Goal: Task Accomplishment & Management: Manage account settings

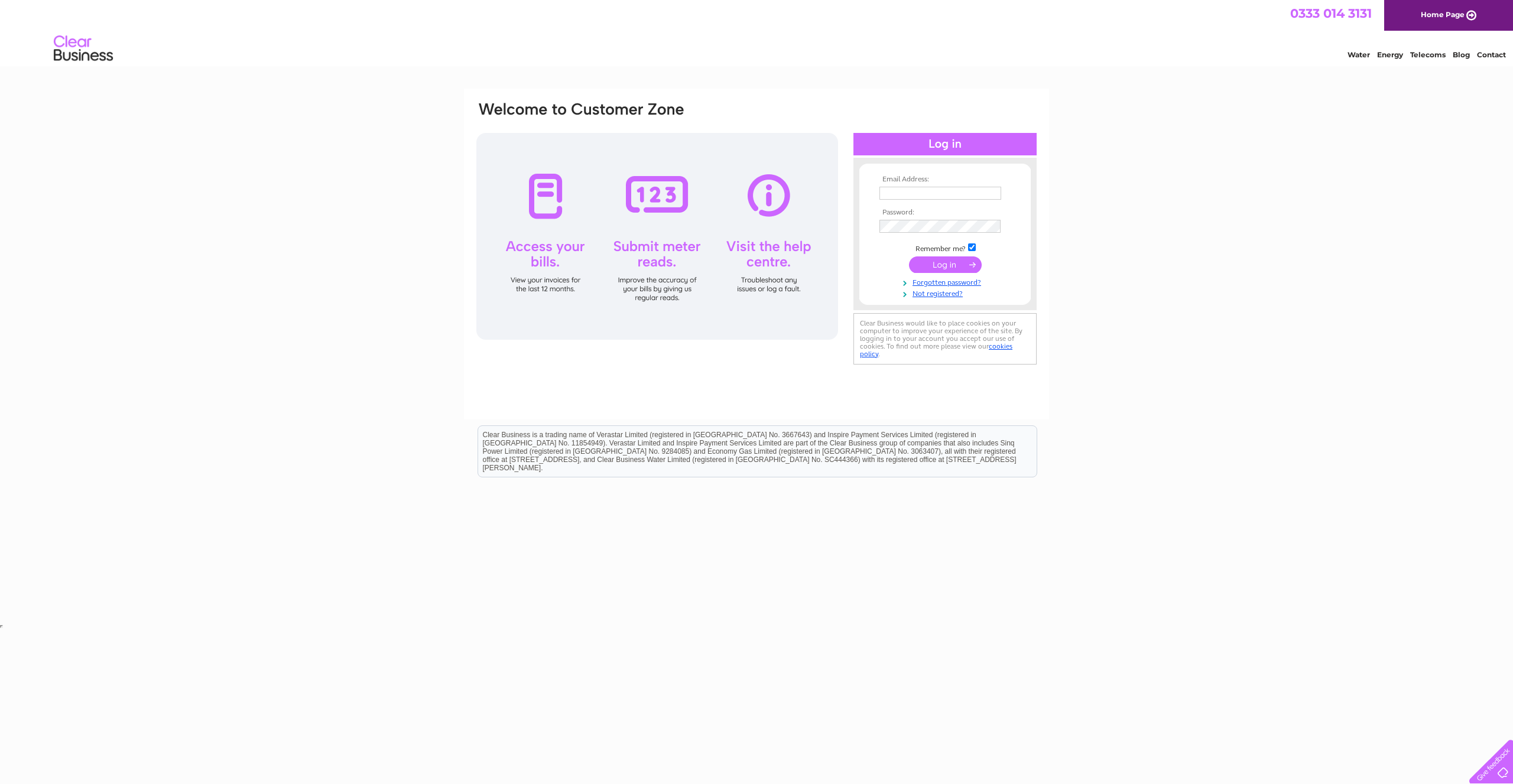
click at [934, 195] on input "text" at bounding box center [940, 193] width 122 height 13
click at [934, 195] on input "text" at bounding box center [940, 193] width 123 height 14
paste input "Ballbag1ncfc!unclear"
drag, startPoint x: 970, startPoint y: 199, endPoint x: 879, endPoint y: 198, distance: 91.0
click at [879, 192] on input "Ballbag1ncfc!unclear" at bounding box center [940, 193] width 123 height 14
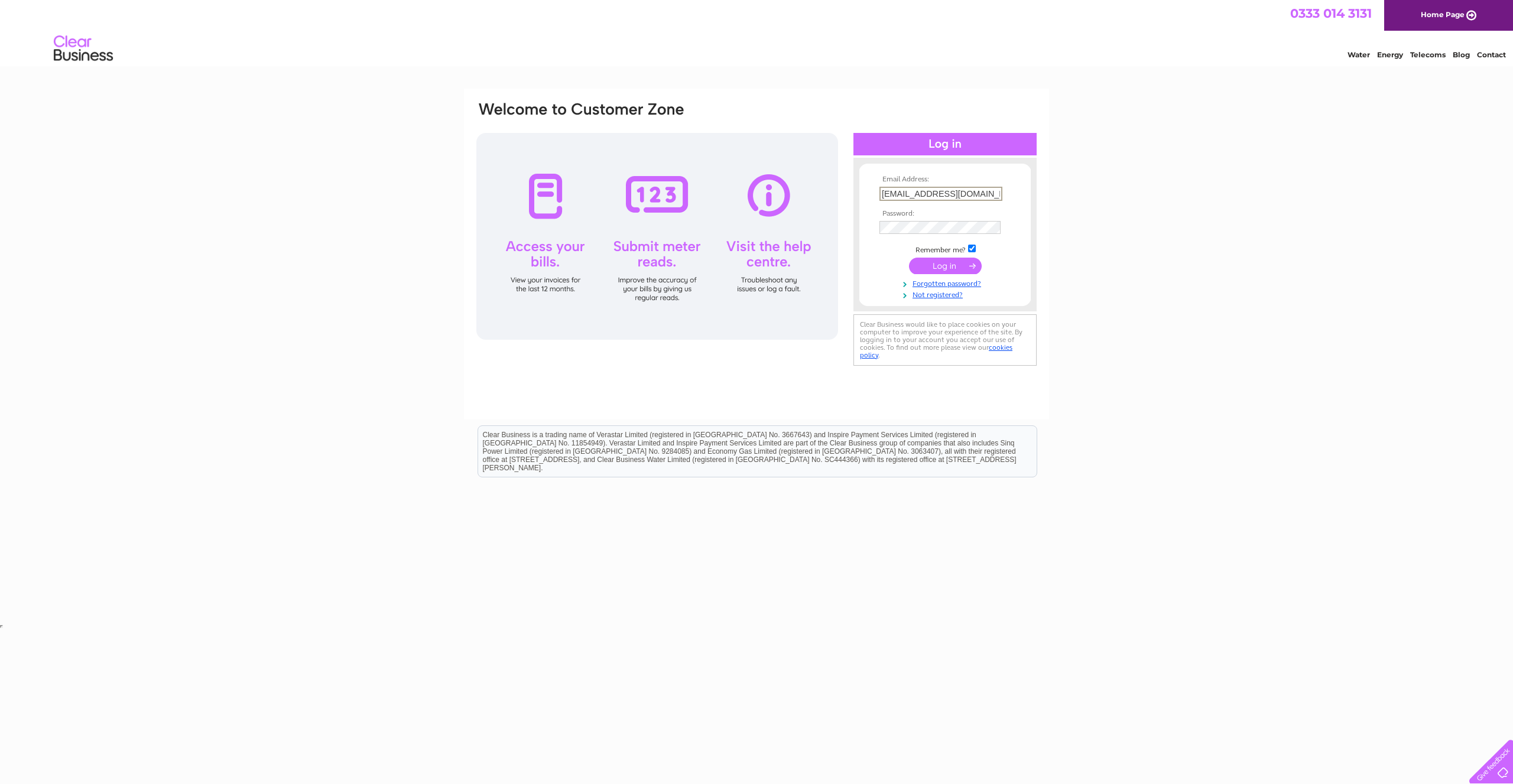
type input "nick@impactsouvenirs.com"
click at [1157, 179] on div "Email Address: nick@impactsouvenirs.com Password: Forgotten password?" at bounding box center [756, 355] width 1513 height 533
click at [953, 264] on input "submit" at bounding box center [945, 265] width 73 height 17
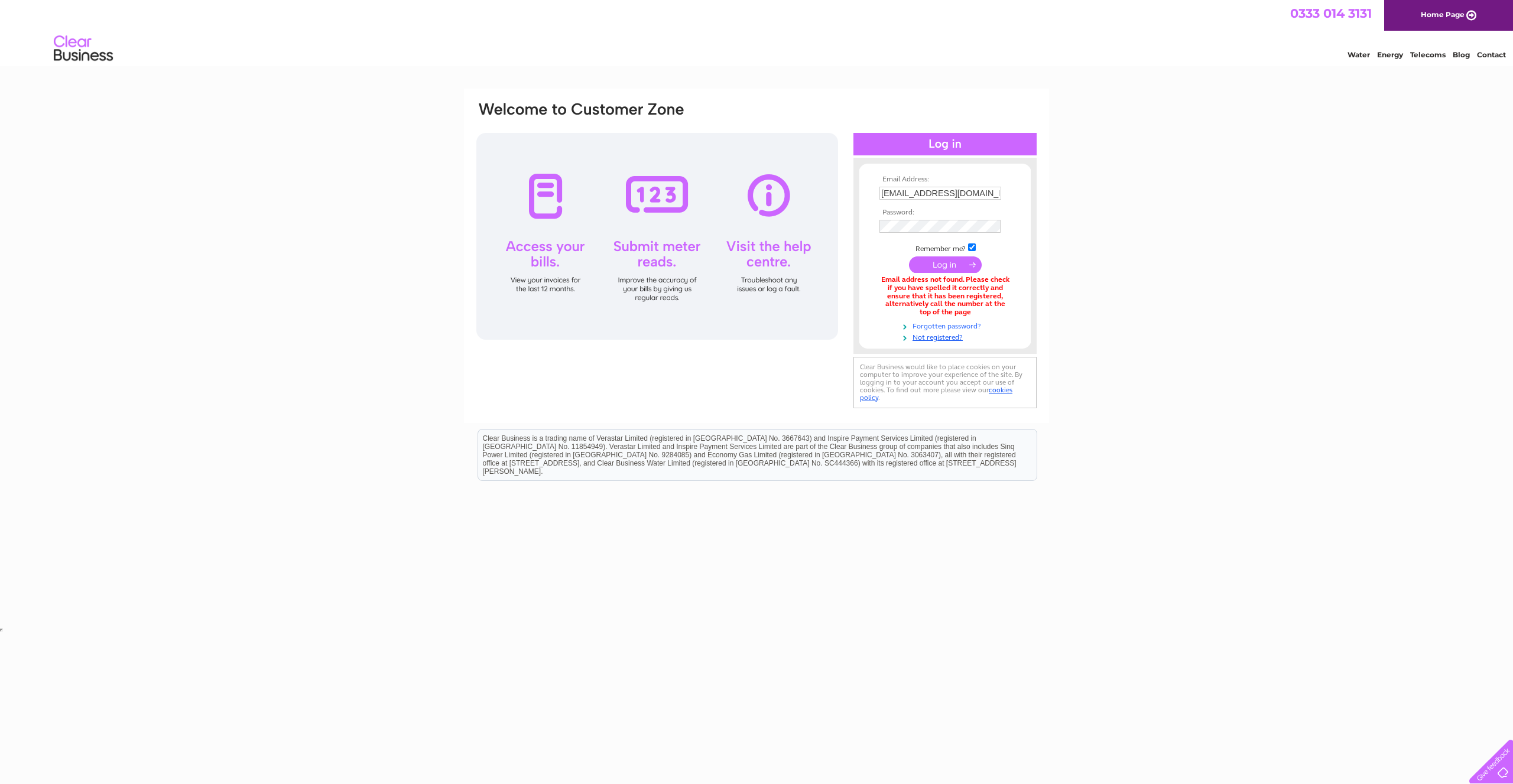
click at [941, 328] on link "Forgotten password?" at bounding box center [946, 325] width 134 height 11
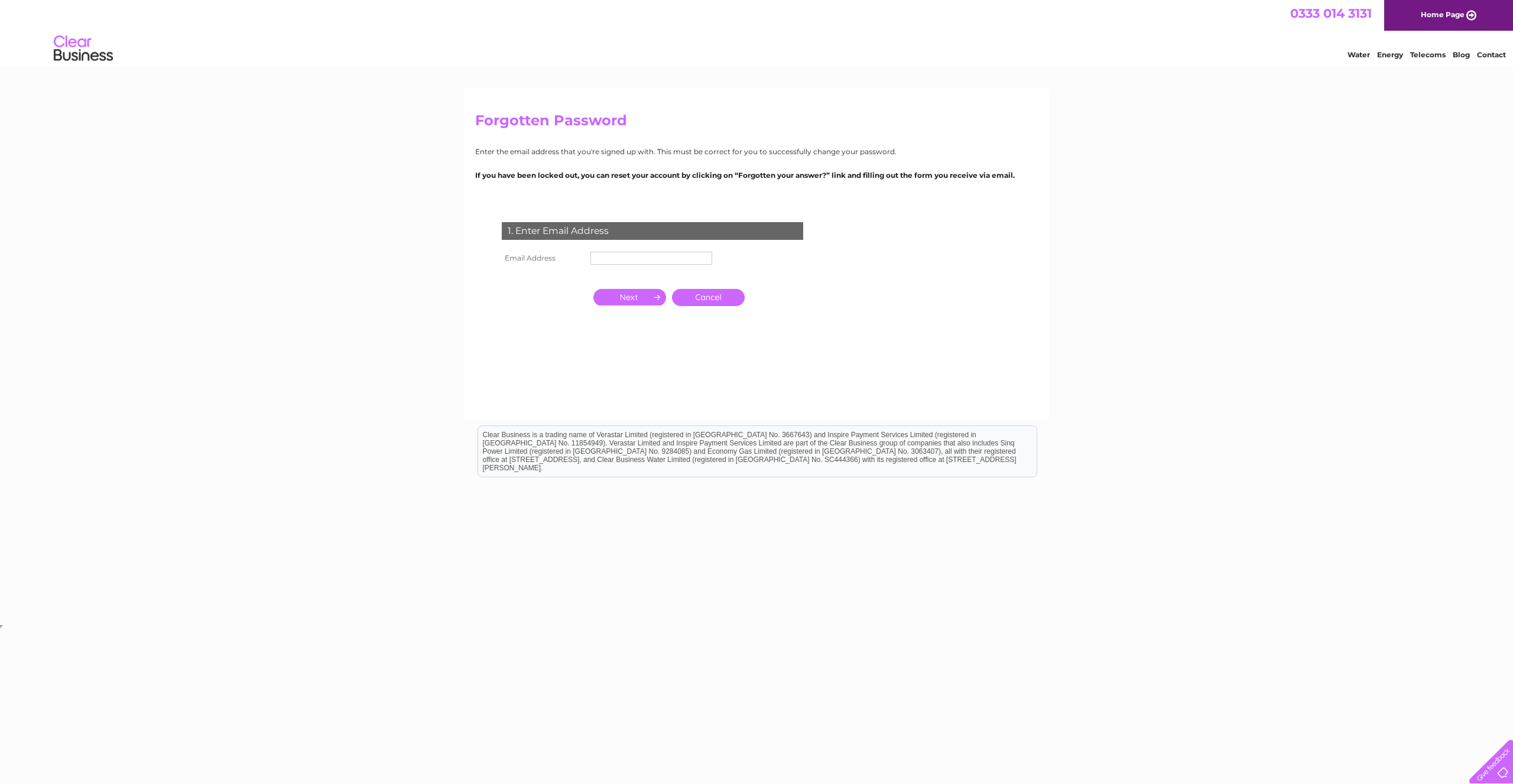
click at [604, 257] on input "text" at bounding box center [651, 258] width 122 height 13
type input "[EMAIL_ADDRESS][DOMAIN_NAME]"
click at [651, 301] on input "button" at bounding box center [629, 298] width 73 height 17
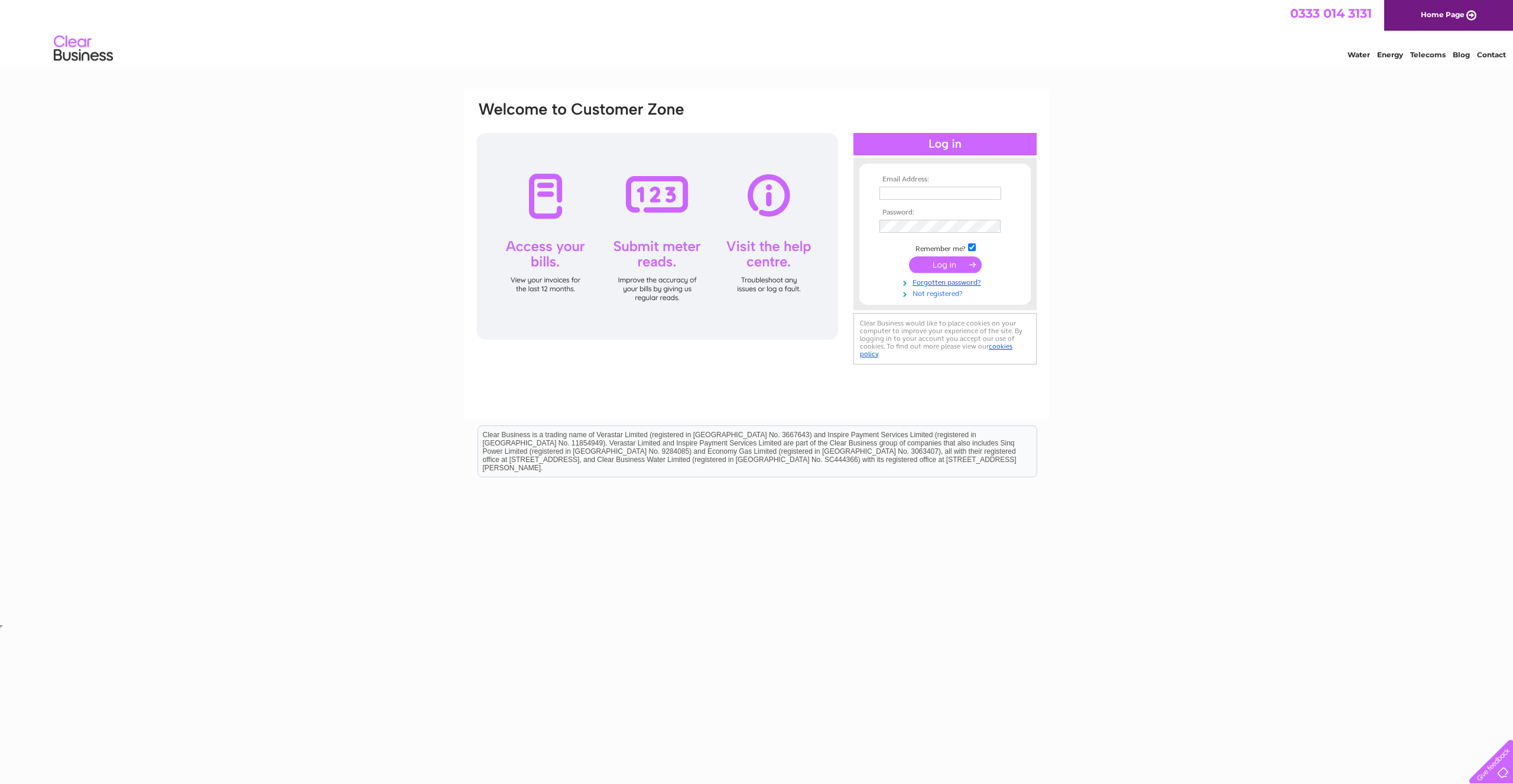
click at [934, 296] on link "Not registered?" at bounding box center [946, 292] width 134 height 11
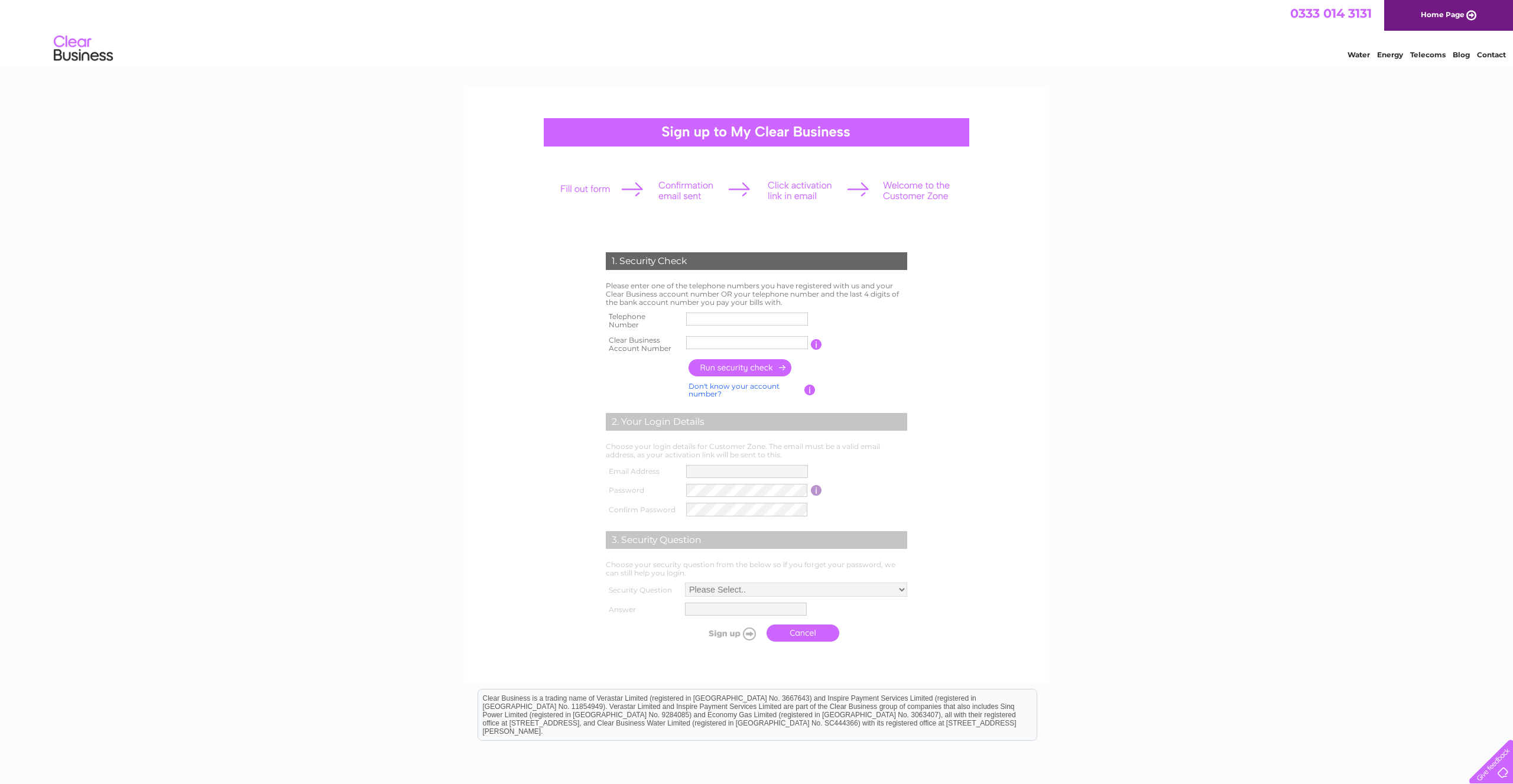
click at [720, 342] on input "text" at bounding box center [747, 342] width 122 height 13
click at [693, 346] on input "text" at bounding box center [747, 342] width 122 height 13
paste input "30323022"
type input "30323022"
click at [919, 339] on div "1. Security Check Please enter one of the telephone numbers you have registered…" at bounding box center [756, 444] width 357 height 408
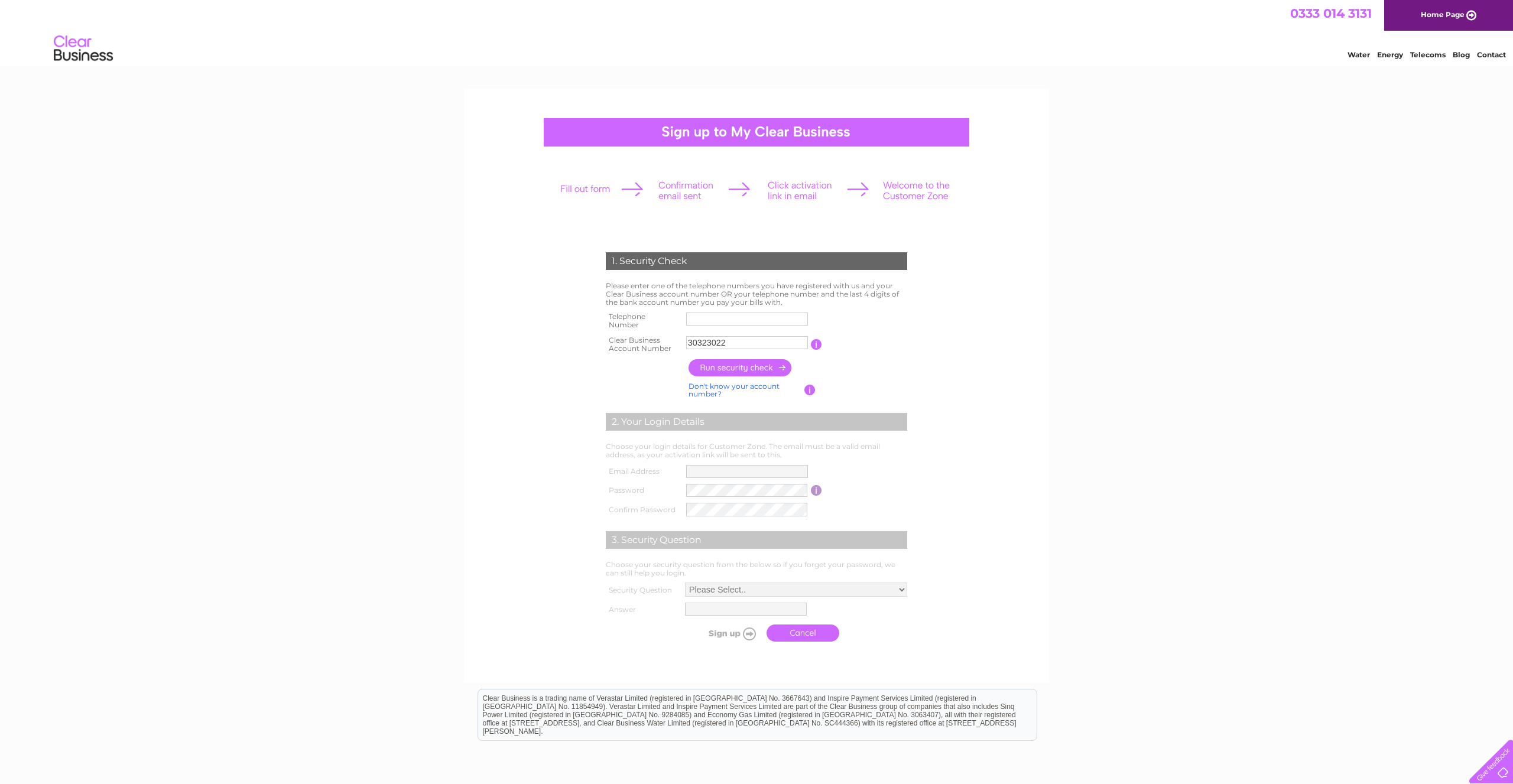
click at [766, 328] on label at bounding box center [748, 327] width 125 height 4
click at [766, 326] on input "text" at bounding box center [747, 319] width 122 height 13
type input "01603893486"
click at [766, 372] on input "button" at bounding box center [740, 367] width 104 height 17
type input "**********"
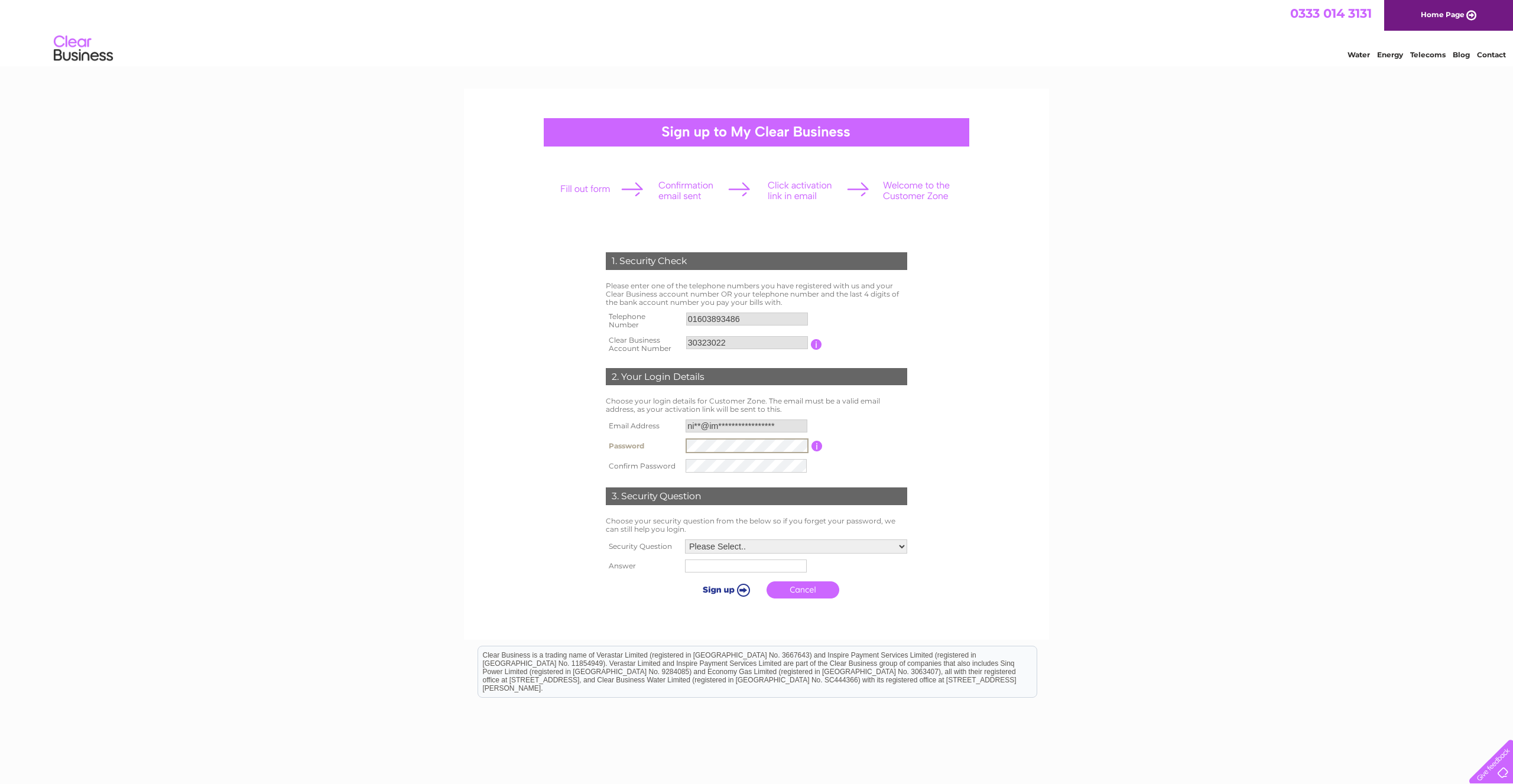
click at [947, 427] on form "1. Security Check Please enter one of the telephone numbers you have registered…" at bounding box center [756, 428] width 562 height 399
click at [650, 445] on th "Password" at bounding box center [643, 445] width 80 height 21
click at [927, 438] on div "1. Security Check Please enter one of the telephone numbers you have registered…" at bounding box center [756, 421] width 357 height 362
click at [685, 537] on select "Please Select.. In what town or city was your first job? In what town or city d…" at bounding box center [796, 544] width 222 height 14
select select "1"
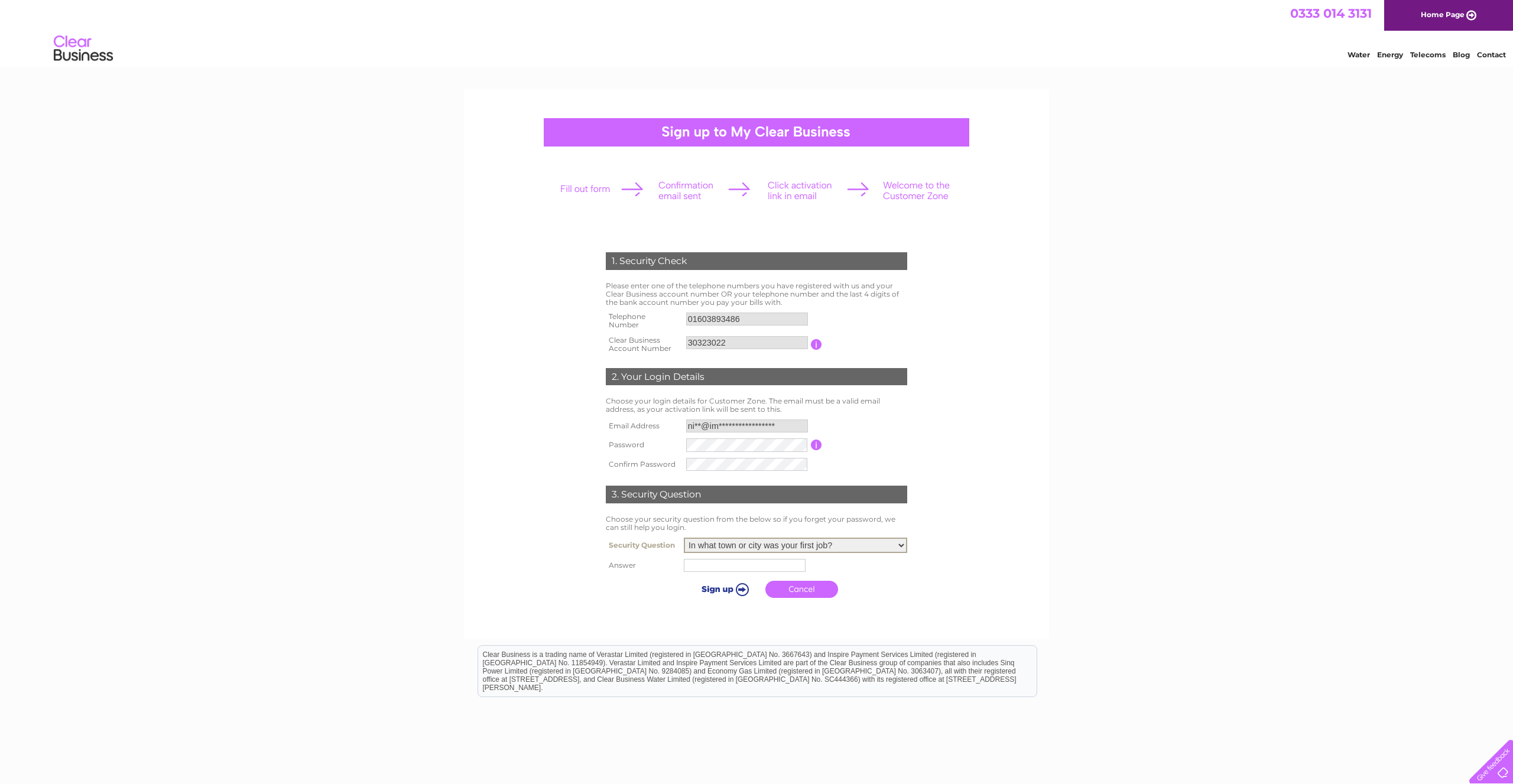
click option "In what town or city was your first job?" at bounding box center [0, 0] width 0 height 0
click at [752, 560] on td at bounding box center [795, 564] width 228 height 19
click at [751, 563] on input "text" at bounding box center [746, 564] width 122 height 13
paste input "Norwich"
type input "Norwich"
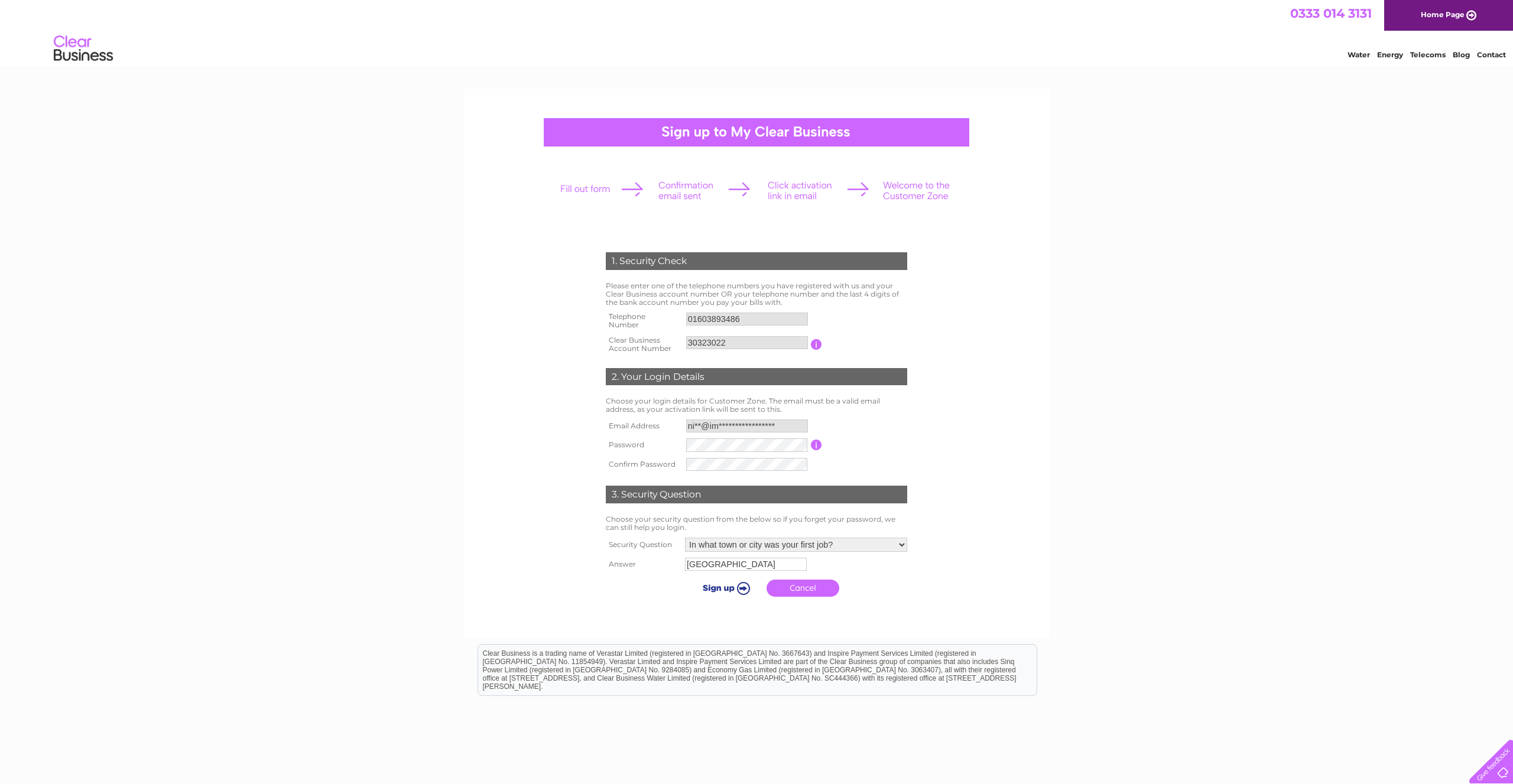
click at [737, 591] on input "submit" at bounding box center [724, 587] width 73 height 17
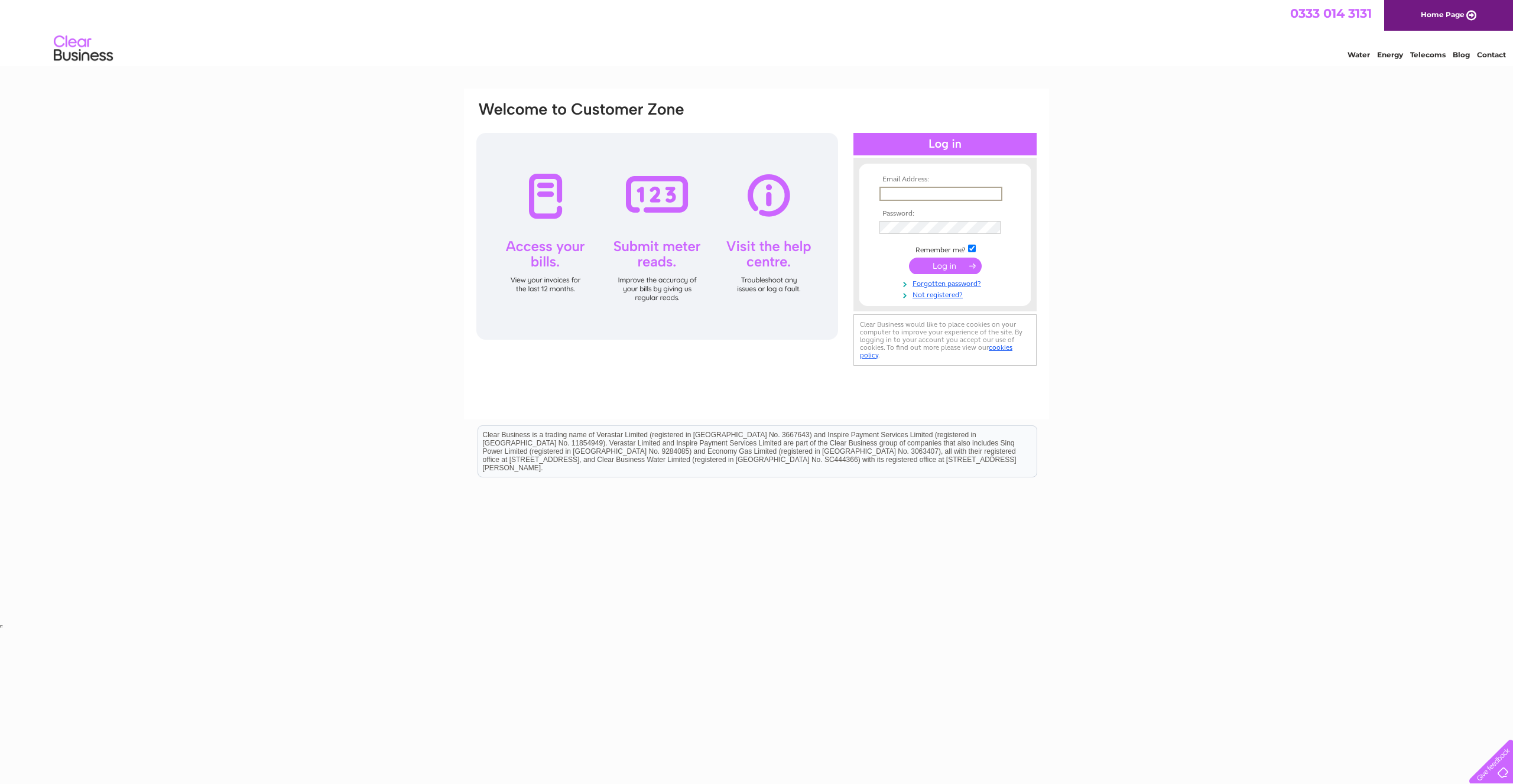
click at [918, 188] on input "text" at bounding box center [940, 193] width 123 height 14
paste input "Norwich"
click at [920, 195] on input "nick" at bounding box center [940, 193] width 123 height 14
type input "nick@impactsouvenirs.com"
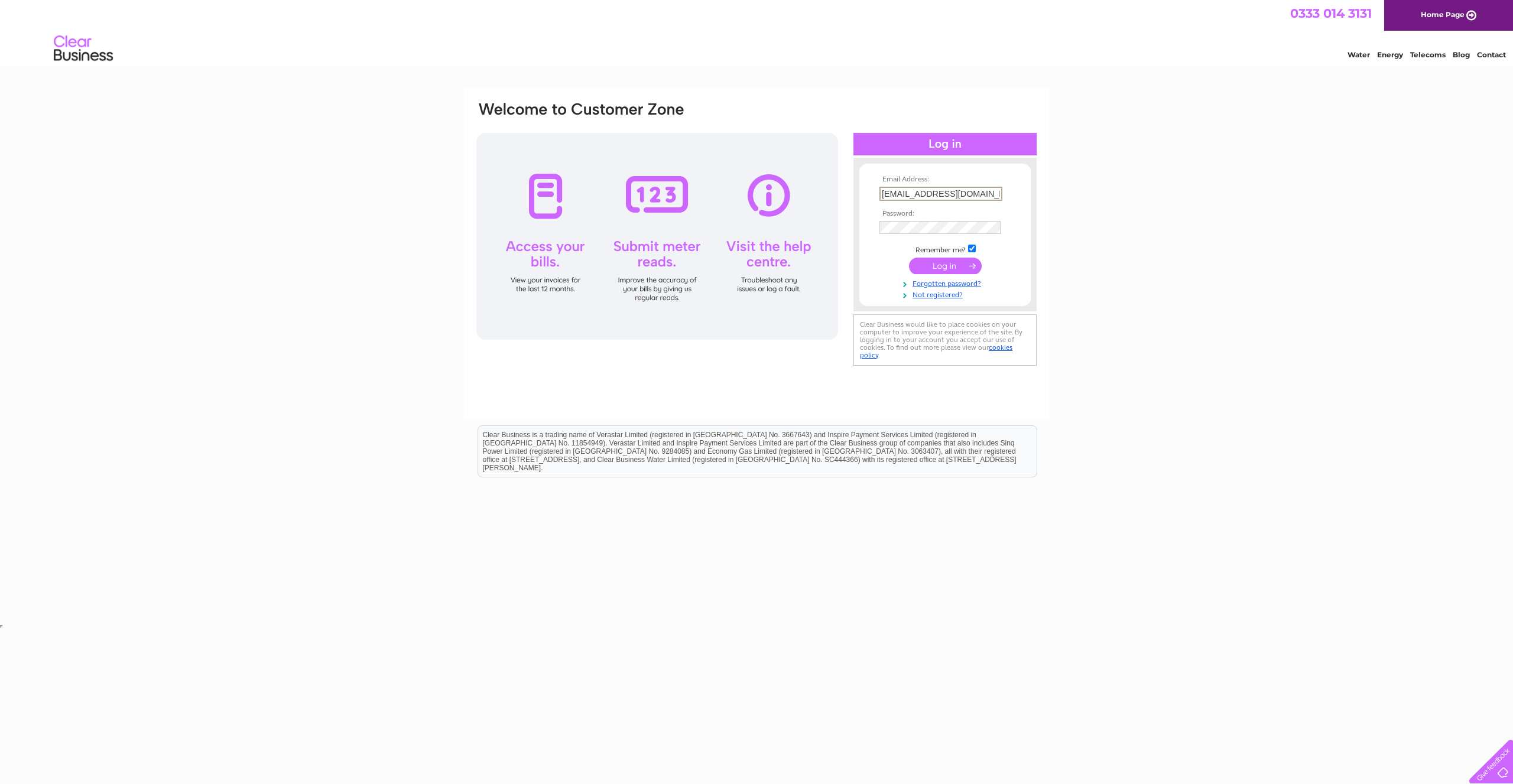
click at [954, 263] on input "submit" at bounding box center [945, 265] width 73 height 17
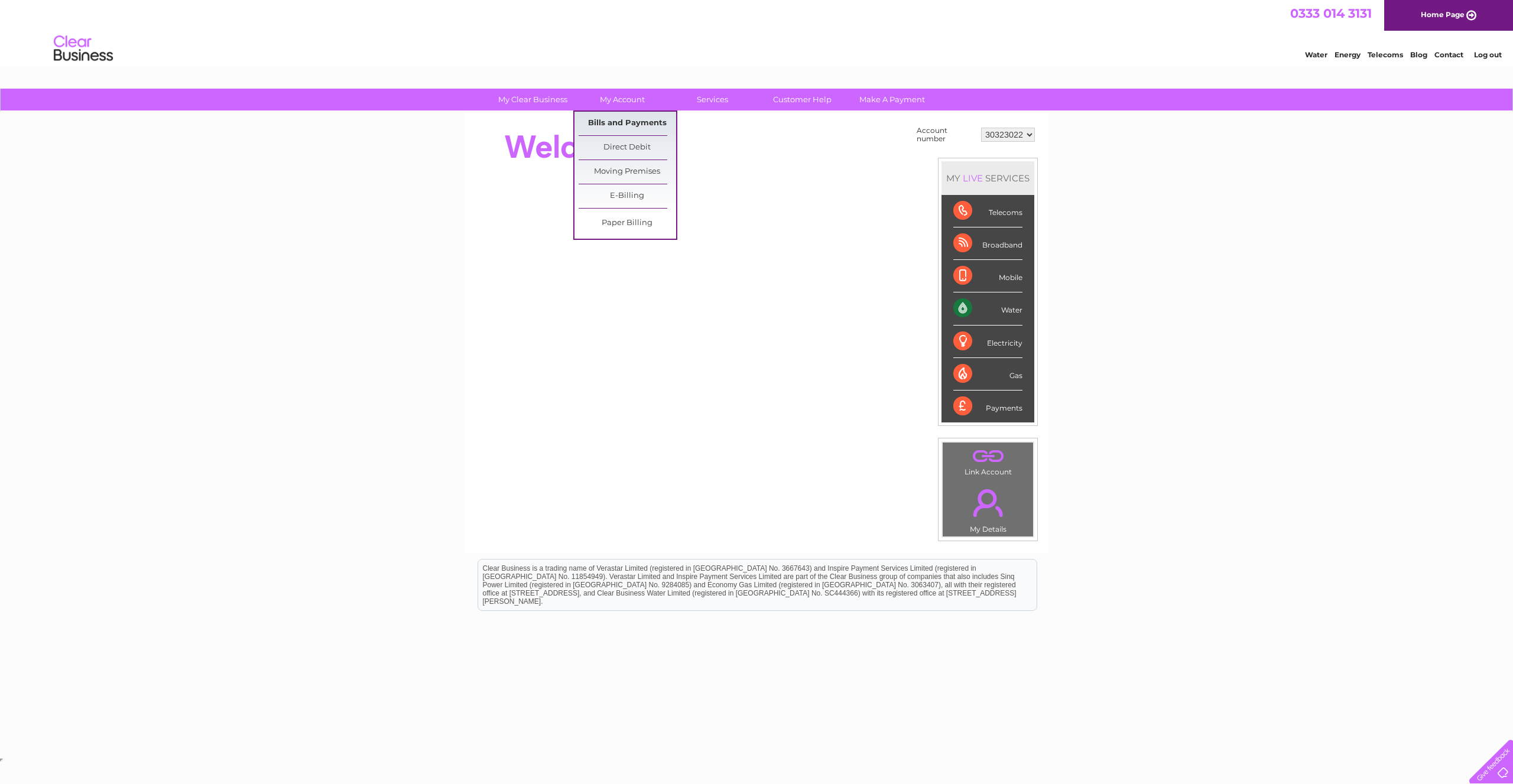
click at [618, 123] on link "Bills and Payments" at bounding box center [627, 123] width 98 height 24
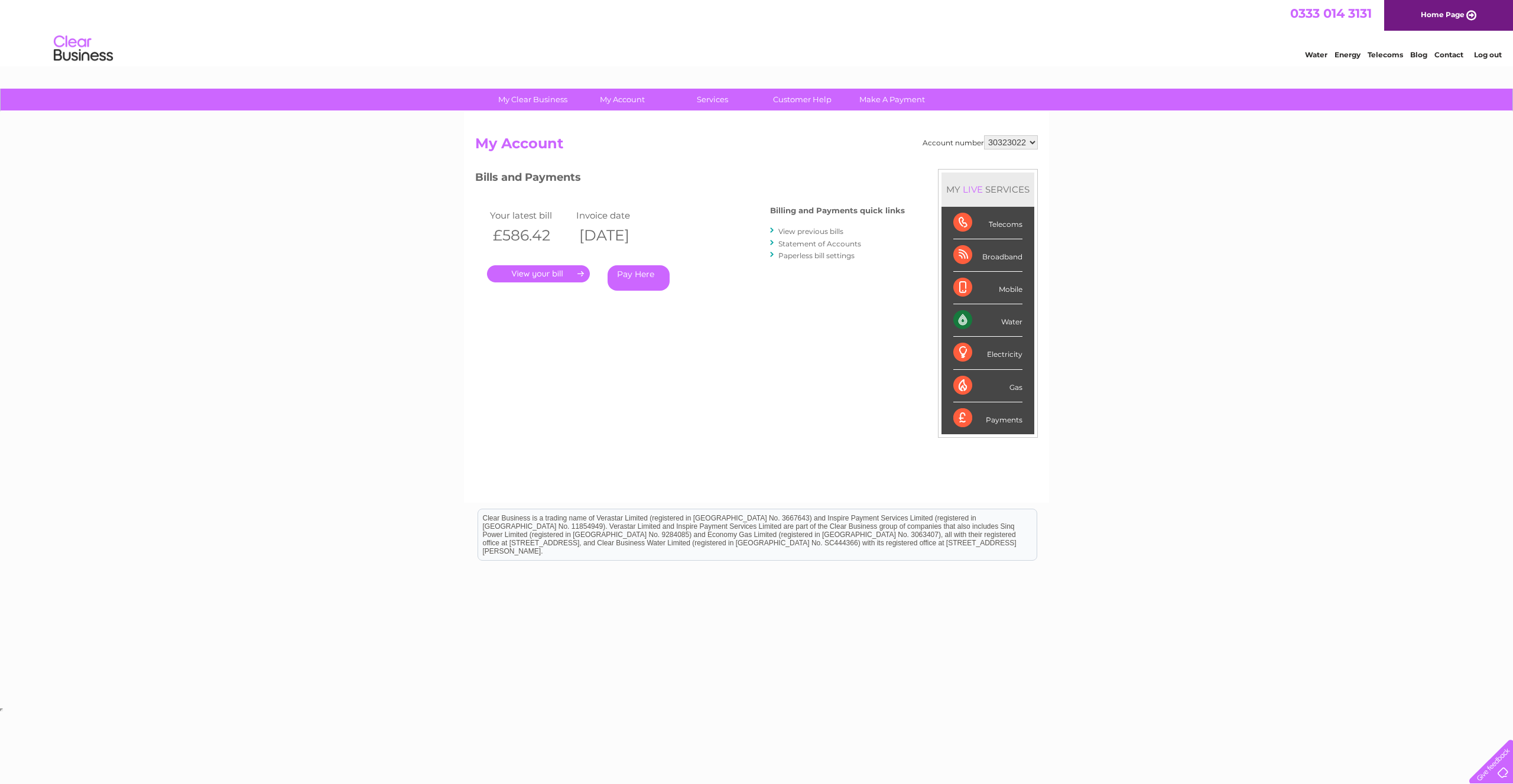
click at [565, 276] on link "." at bounding box center [538, 273] width 103 height 17
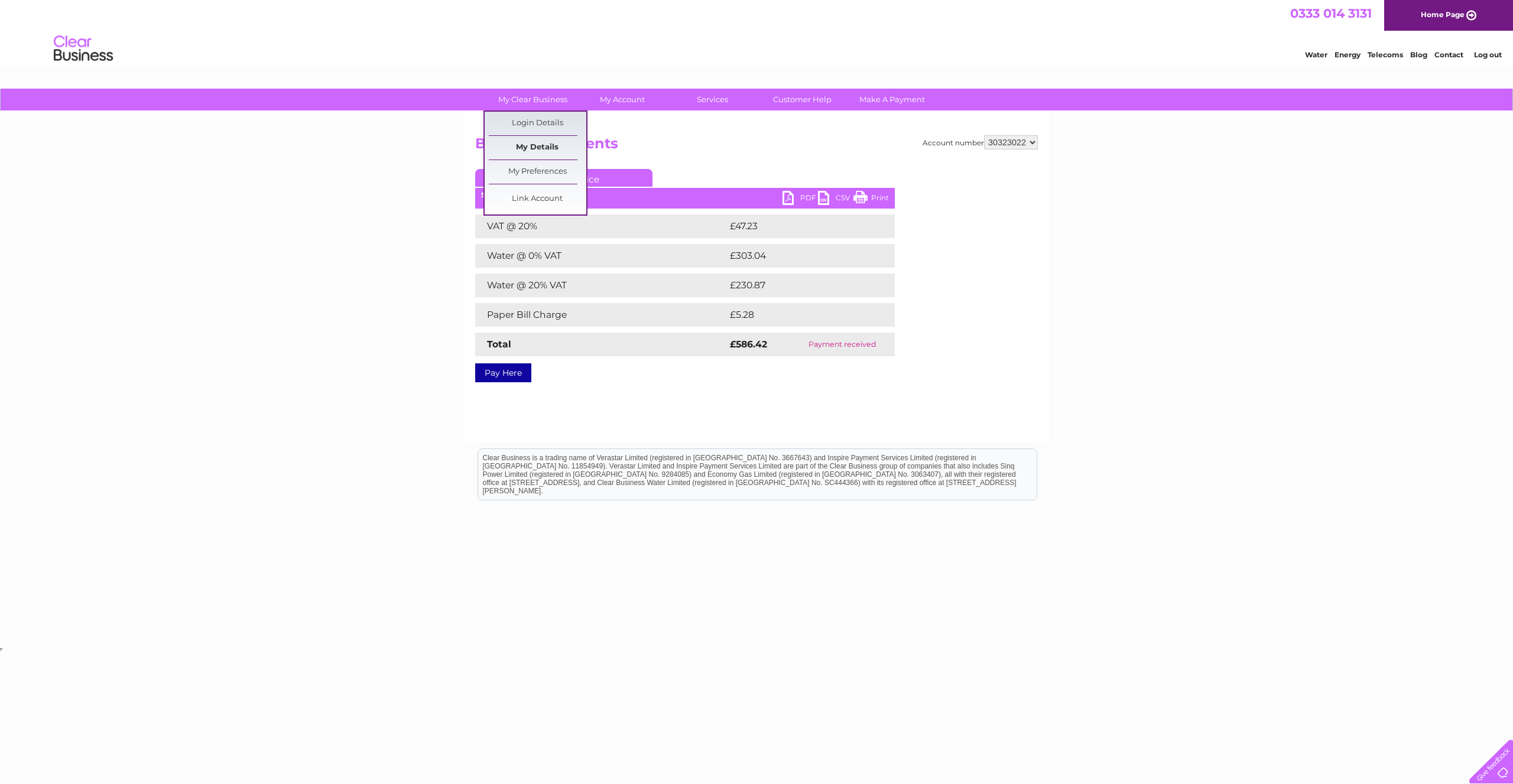
click at [546, 145] on link "My Details" at bounding box center [537, 148] width 98 height 24
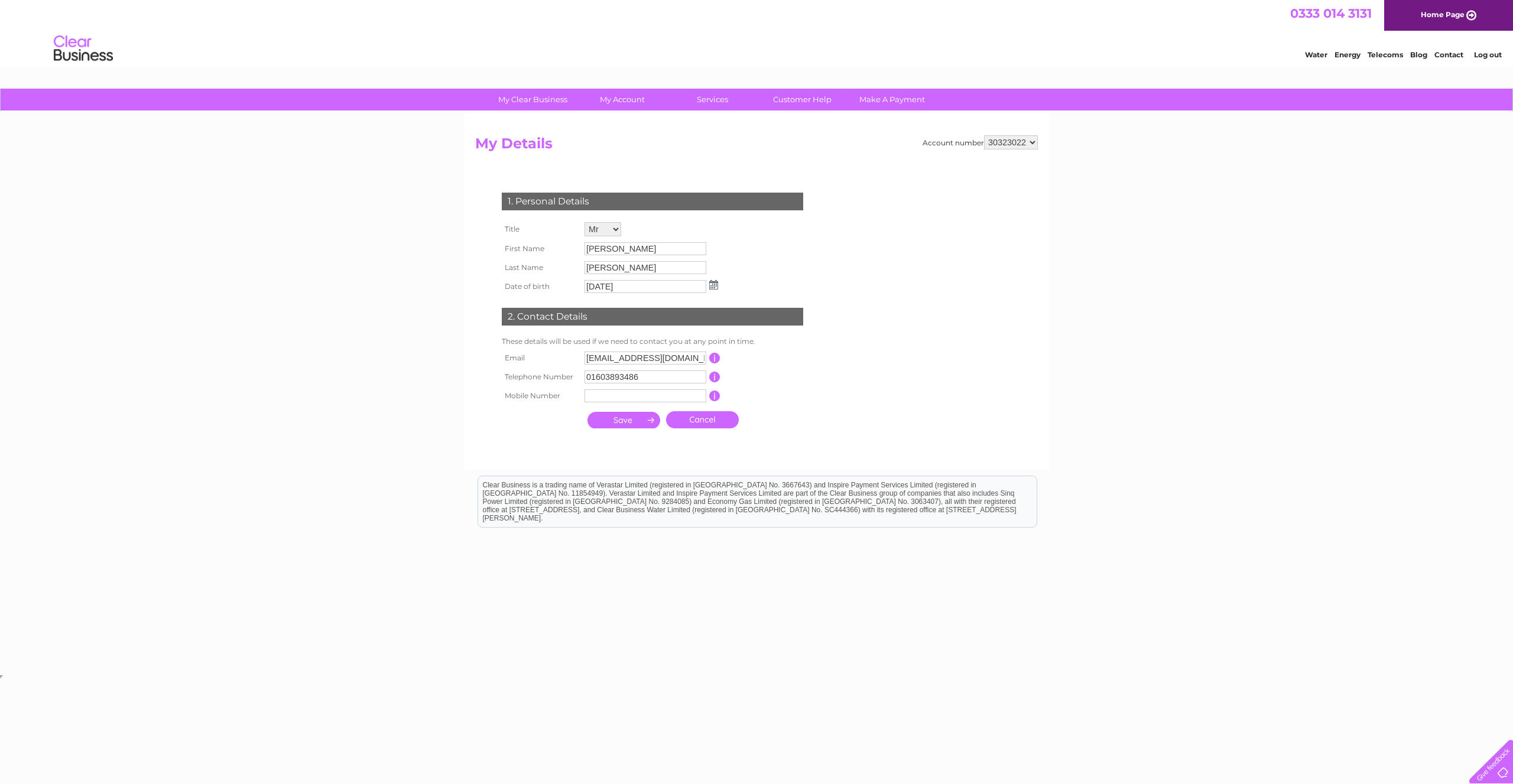
click at [1483, 62] on li "Log out" at bounding box center [1488, 54] width 35 height 15
click at [1476, 51] on li "Log out" at bounding box center [1488, 54] width 35 height 15
click at [1476, 54] on link "Log out" at bounding box center [1487, 54] width 28 height 9
